Goal: Transaction & Acquisition: Purchase product/service

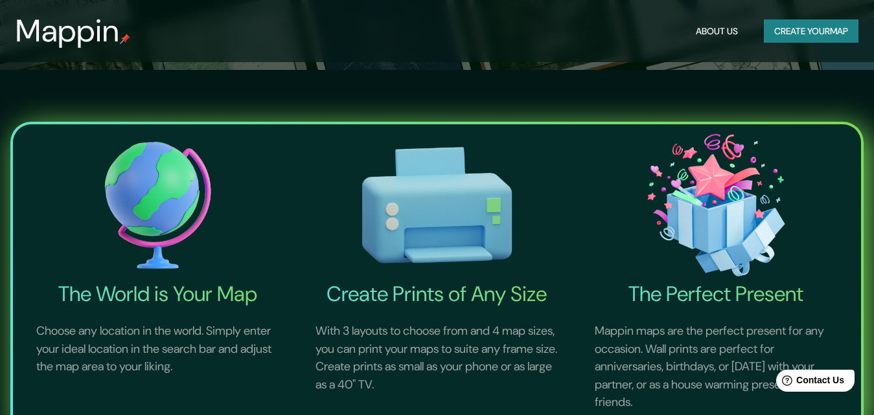
scroll to position [150, 0]
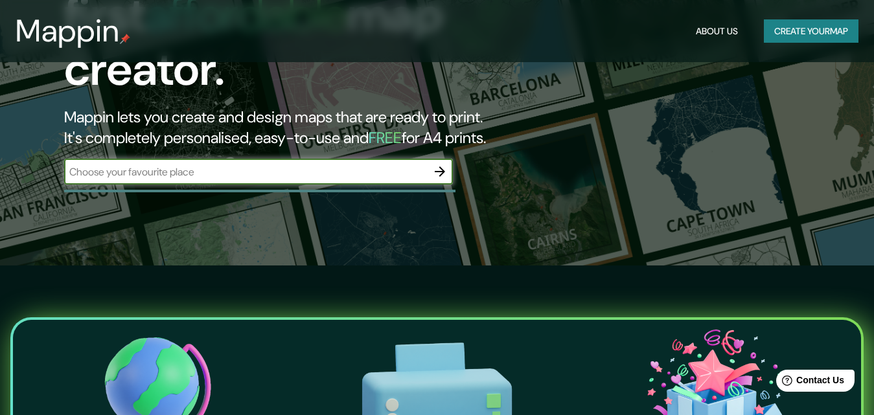
click at [265, 165] on input "text" at bounding box center [245, 172] width 363 height 15
type input "centro historico"
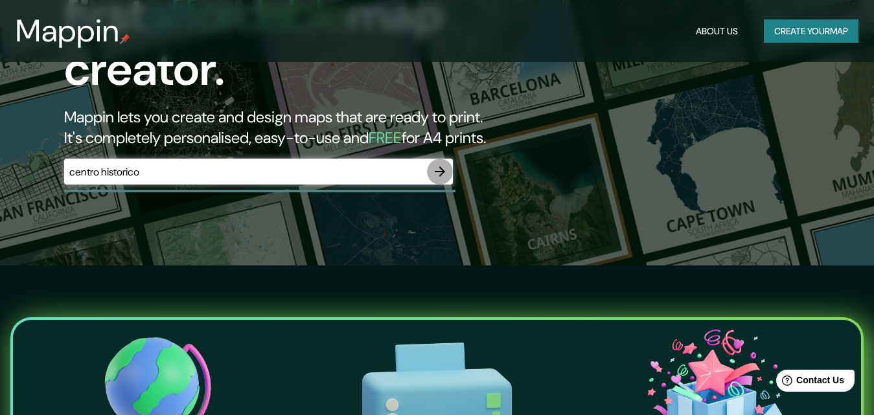
click at [435, 164] on icon "button" at bounding box center [440, 172] width 16 height 16
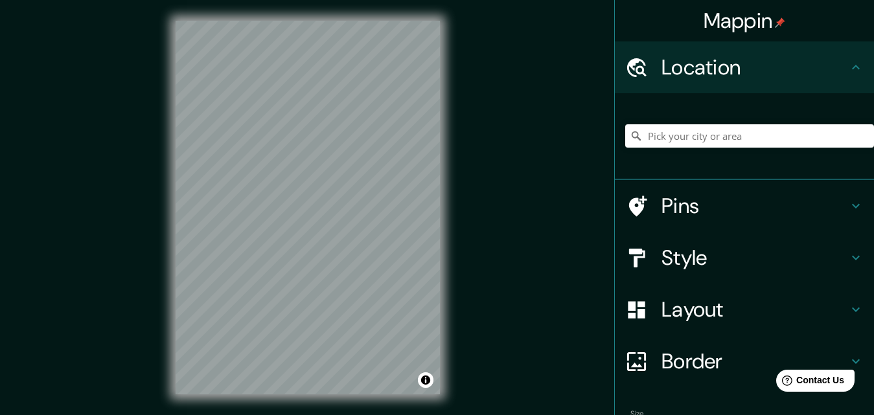
click at [722, 68] on h4 "Location" at bounding box center [755, 67] width 187 height 26
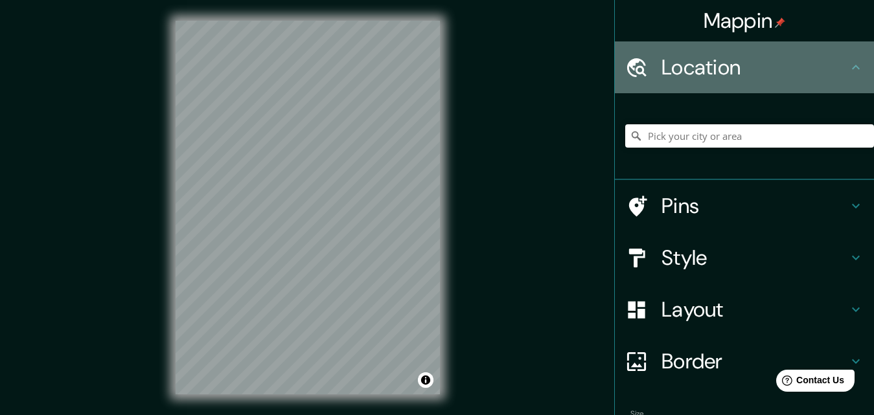
click at [722, 68] on h4 "Location" at bounding box center [755, 67] width 187 height 26
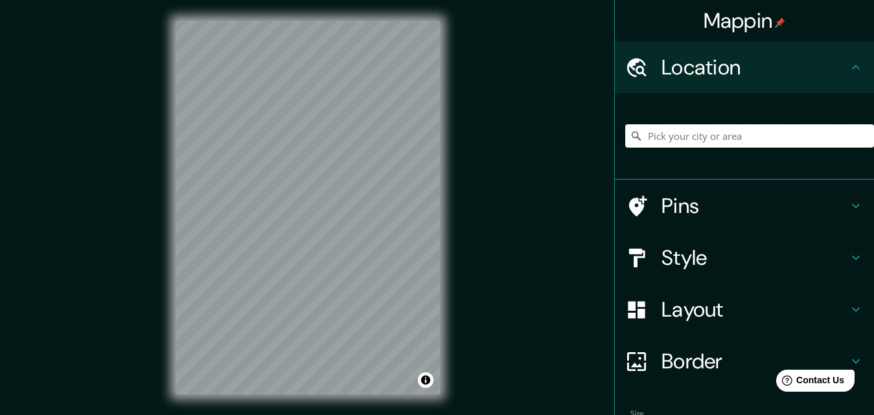
click at [693, 135] on input "Pick your city or area" at bounding box center [749, 135] width 249 height 23
type input "Centro-[PERSON_NAME][GEOGRAPHIC_DATA][PERSON_NAME][GEOGRAPHIC_DATA]"
click at [720, 250] on h4 "Style" at bounding box center [755, 258] width 187 height 26
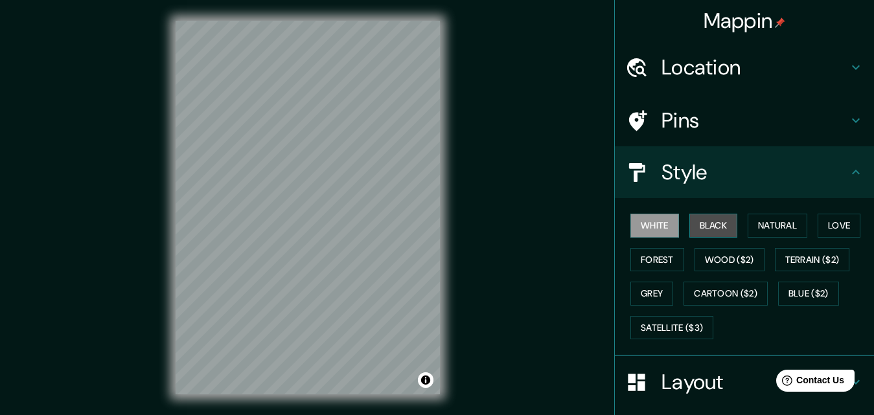
click at [694, 222] on button "Black" at bounding box center [713, 226] width 49 height 24
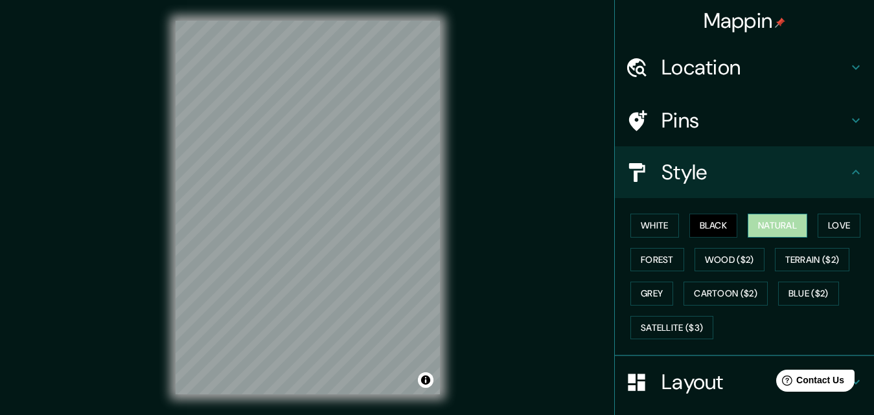
click at [757, 225] on button "Natural" at bounding box center [778, 226] width 60 height 24
click at [830, 226] on button "Love" at bounding box center [839, 226] width 43 height 24
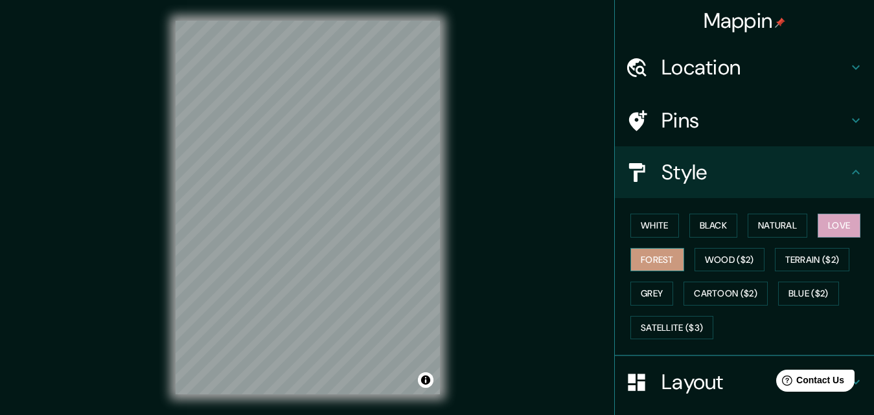
click at [649, 259] on button "Forest" at bounding box center [657, 260] width 54 height 24
click at [824, 173] on h4 "Style" at bounding box center [755, 172] width 187 height 26
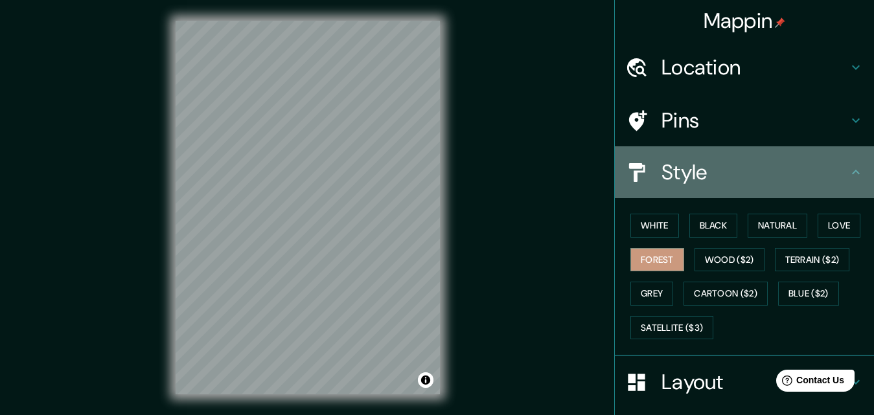
click at [848, 176] on icon at bounding box center [856, 173] width 16 height 16
click at [849, 172] on icon at bounding box center [856, 173] width 16 height 16
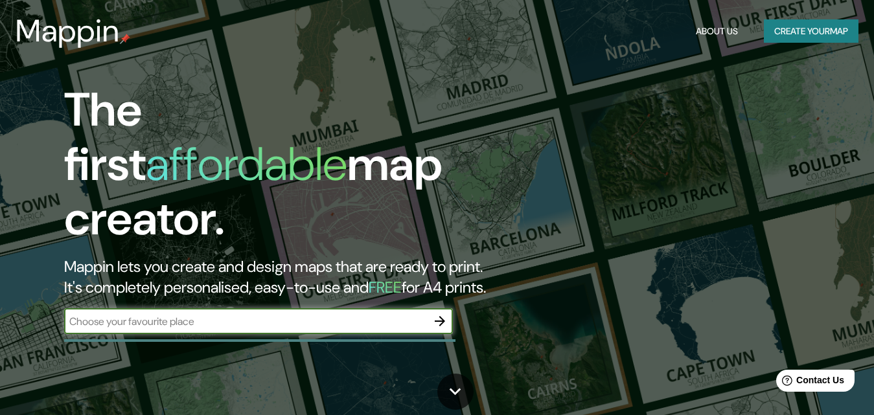
click at [220, 314] on input "text" at bounding box center [245, 321] width 363 height 15
type input "centro historico"
click at [435, 314] on icon "button" at bounding box center [440, 322] width 16 height 16
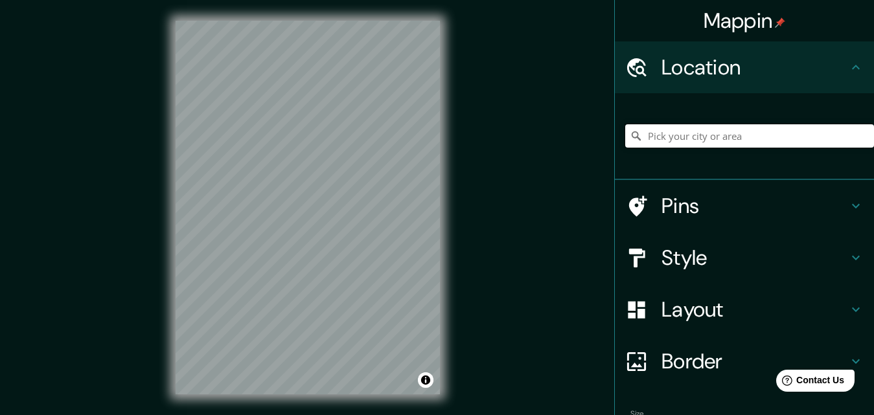
click at [662, 137] on input "Pick your city or area" at bounding box center [749, 135] width 249 height 23
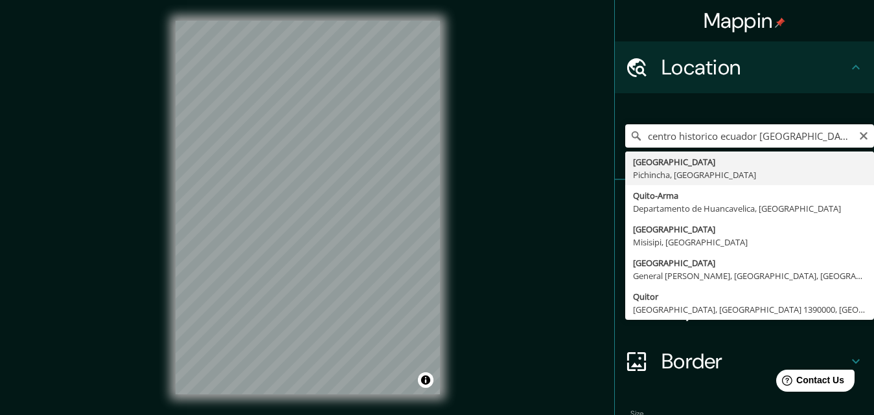
type input "Quito, Pichincha, Ecuador"
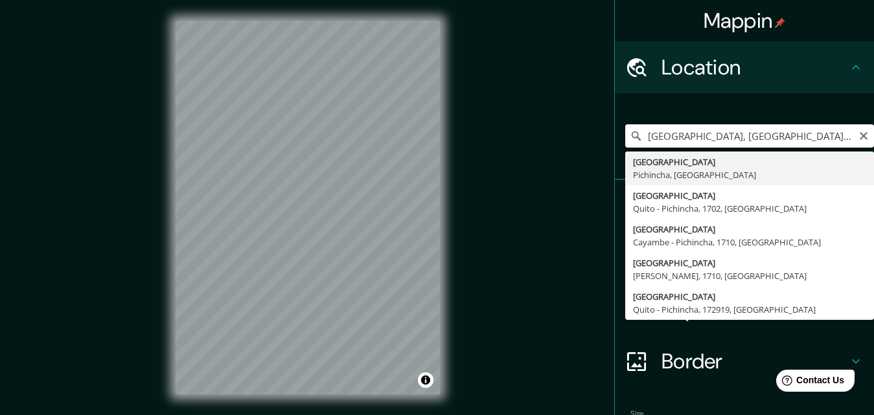
click at [792, 143] on input "Quito, Pichincha, Ecuador" at bounding box center [749, 135] width 249 height 23
click at [516, 381] on div "Mappin Location Quito, Pichincha, Ecuador Quito Pichincha, Ecuador QUITO Quito …" at bounding box center [437, 218] width 874 height 436
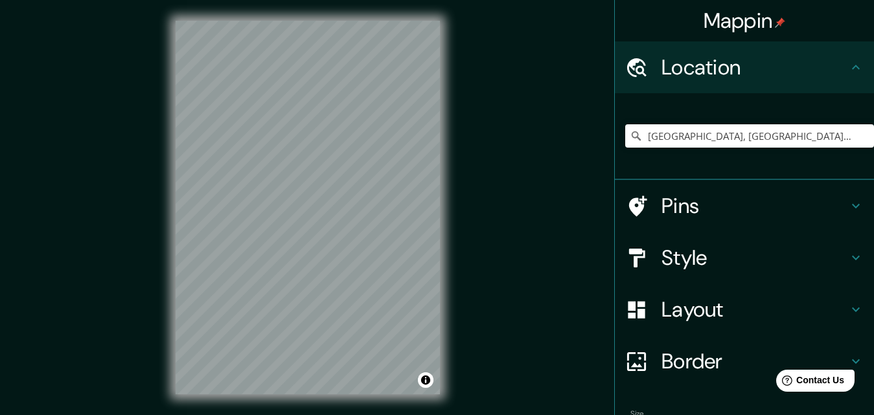
click at [741, 283] on div "Style" at bounding box center [744, 258] width 259 height 52
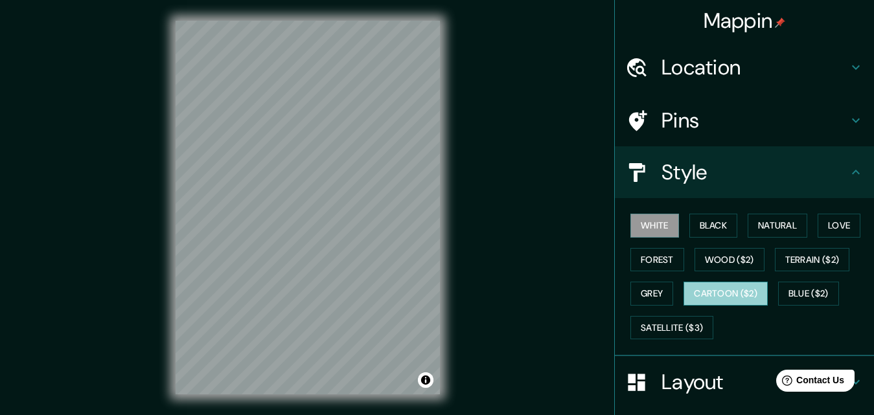
click at [722, 292] on button "Cartoon ($2)" at bounding box center [726, 294] width 84 height 24
click at [373, 12] on div "© Mapbox © OpenStreetMap Improve this map" at bounding box center [308, 207] width 306 height 415
click at [370, 21] on div at bounding box center [308, 21] width 264 height 0
